Goal: Information Seeking & Learning: Learn about a topic

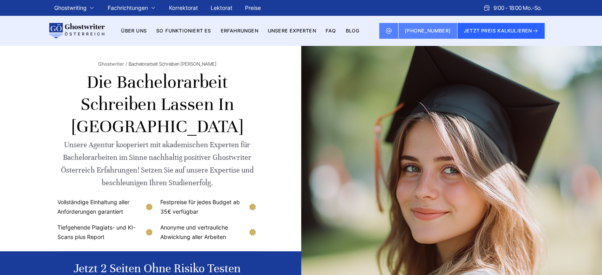
click at [213, 114] on h1 "Die Bachelorarbeit schreiben lassen in [GEOGRAPHIC_DATA]" at bounding box center [157, 104] width 200 height 66
copy div "[GEOGRAPHIC_DATA]"
drag, startPoint x: 94, startPoint y: 167, endPoint x: 62, endPoint y: 171, distance: 32.2
click at [62, 171] on div "Unsere Agentur kooperiert mit akademischen Experten für Bachelorarbeiten im Sin…" at bounding box center [157, 164] width 200 height 51
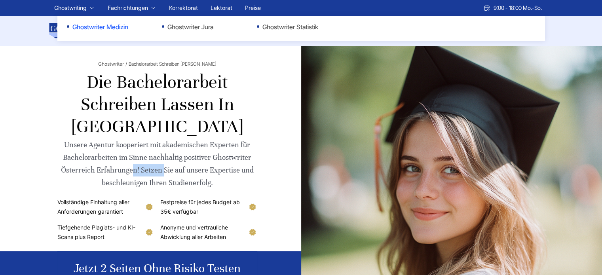
click at [116, 25] on link "Ghostwriter Medizin" at bounding box center [106, 26] width 79 height 9
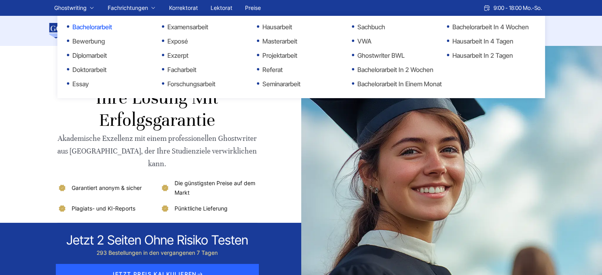
click at [91, 27] on link "Bachelorarbeit" at bounding box center [106, 26] width 79 height 9
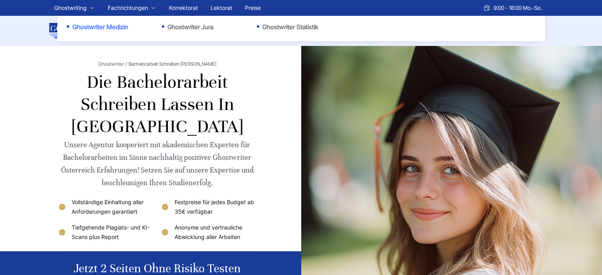
click at [119, 25] on link "Ghostwriter Medizin" at bounding box center [106, 26] width 79 height 9
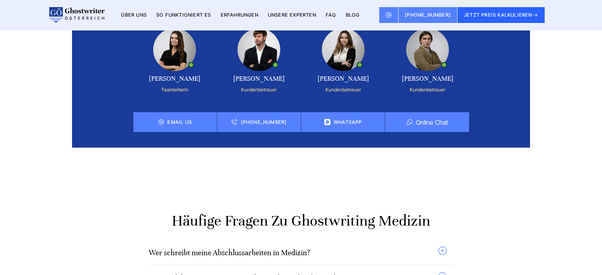
scroll to position [4314, 0]
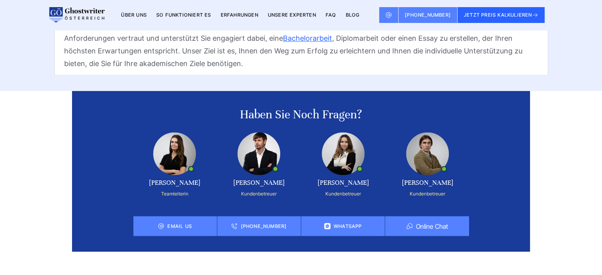
click at [13, 91] on section "Haben Sie noch Fragen? Alexandra Teamleiterin Konstantin Mathilda Peter +414151…" at bounding box center [301, 171] width 602 height 161
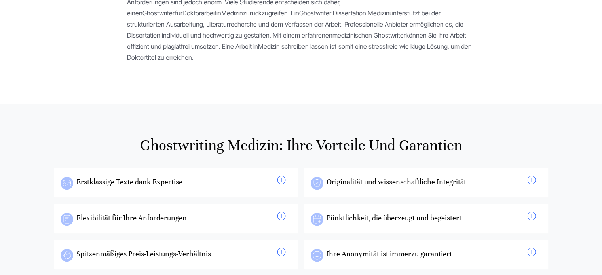
scroll to position [0, 0]
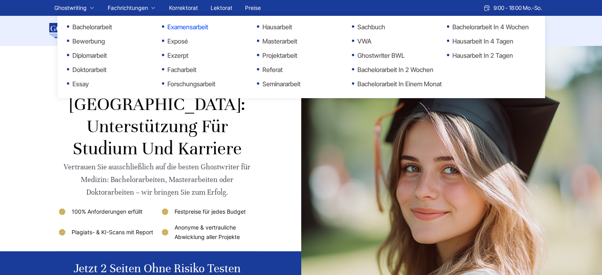
click at [190, 25] on link "Examensarbeit" at bounding box center [201, 26] width 79 height 9
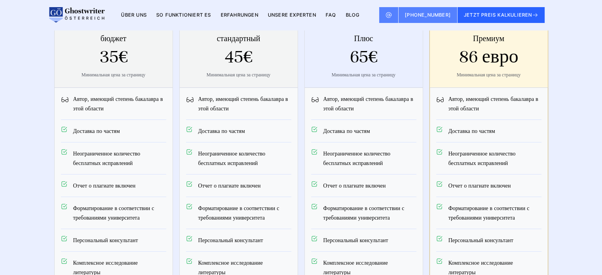
scroll to position [2834, 0]
